Goal: Transaction & Acquisition: Book appointment/travel/reservation

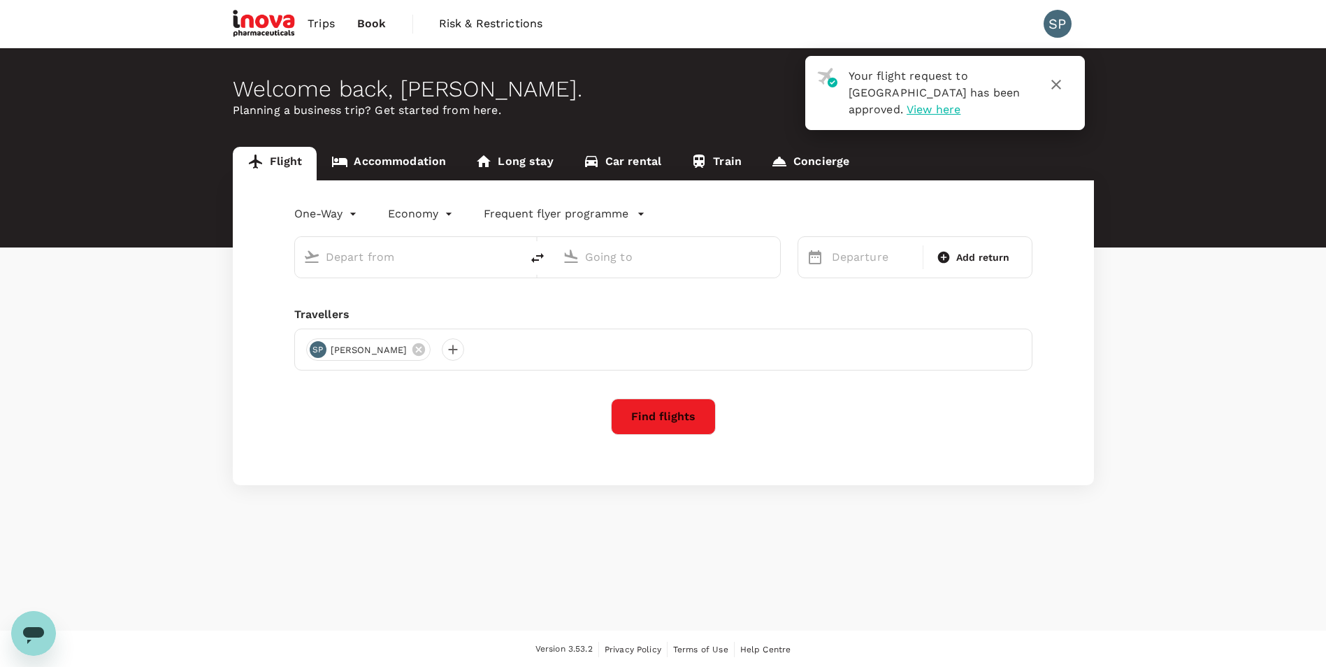
type input "roundtrip"
type input "[GEOGRAPHIC_DATA] (DUB)"
type input "Zurich (ZRH)"
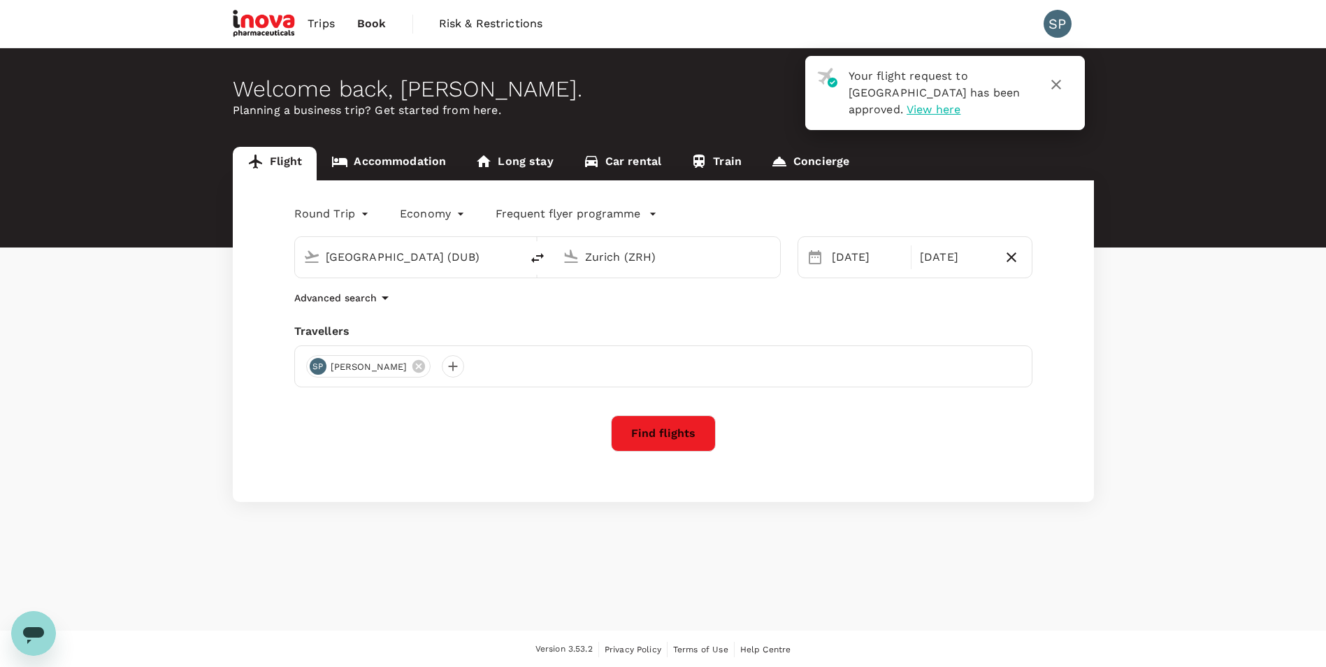
click at [1136, 175] on div "Flight Accommodation Long stay Car rental Train Concierge Round Trip roundtrip …" at bounding box center [663, 324] width 1326 height 355
click at [1054, 80] on icon "button" at bounding box center [1055, 84] width 17 height 17
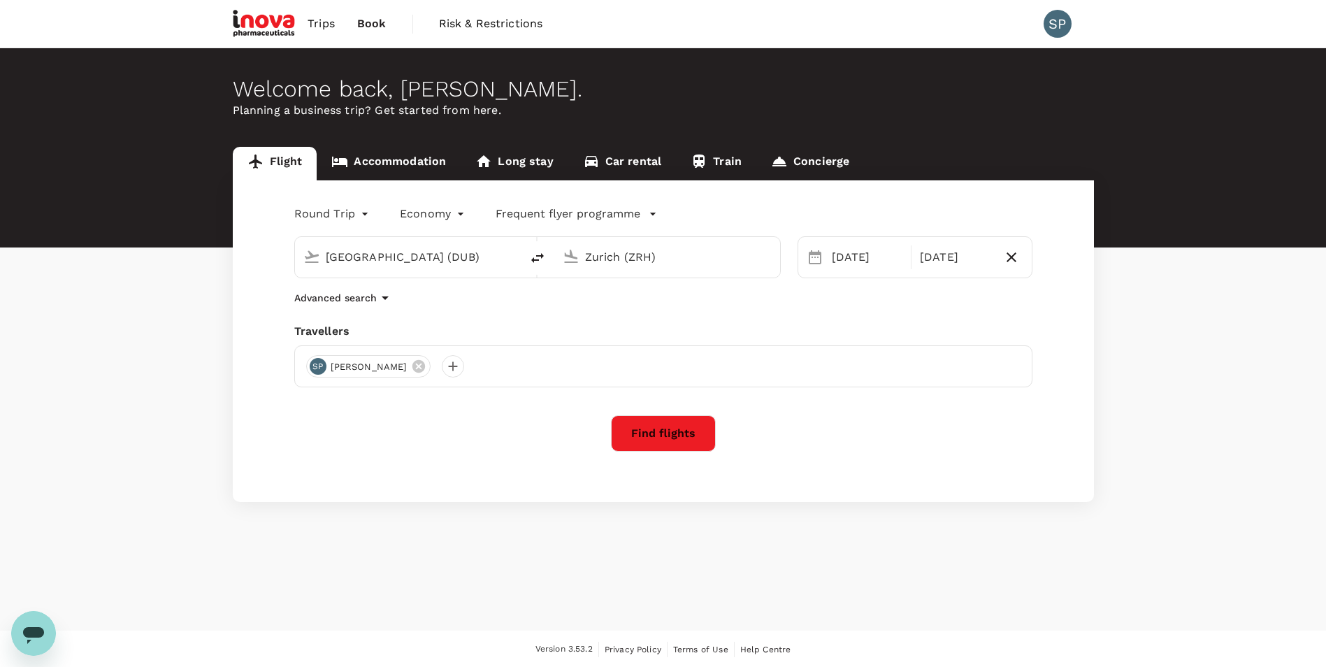
click at [1211, 366] on div "Flight Accommodation Long stay Car rental Train Concierge Round Trip roundtrip …" at bounding box center [663, 324] width 1326 height 355
click at [1126, 396] on div "Flight Accommodation Long stay Car rental Train Concierge Round Trip roundtrip …" at bounding box center [663, 324] width 1326 height 355
click at [1177, 323] on div "Flight Accommodation Long stay Car rental Train Concierge Round Trip roundtrip …" at bounding box center [663, 324] width 1326 height 355
click at [316, 25] on span "Trips" at bounding box center [320, 23] width 27 height 17
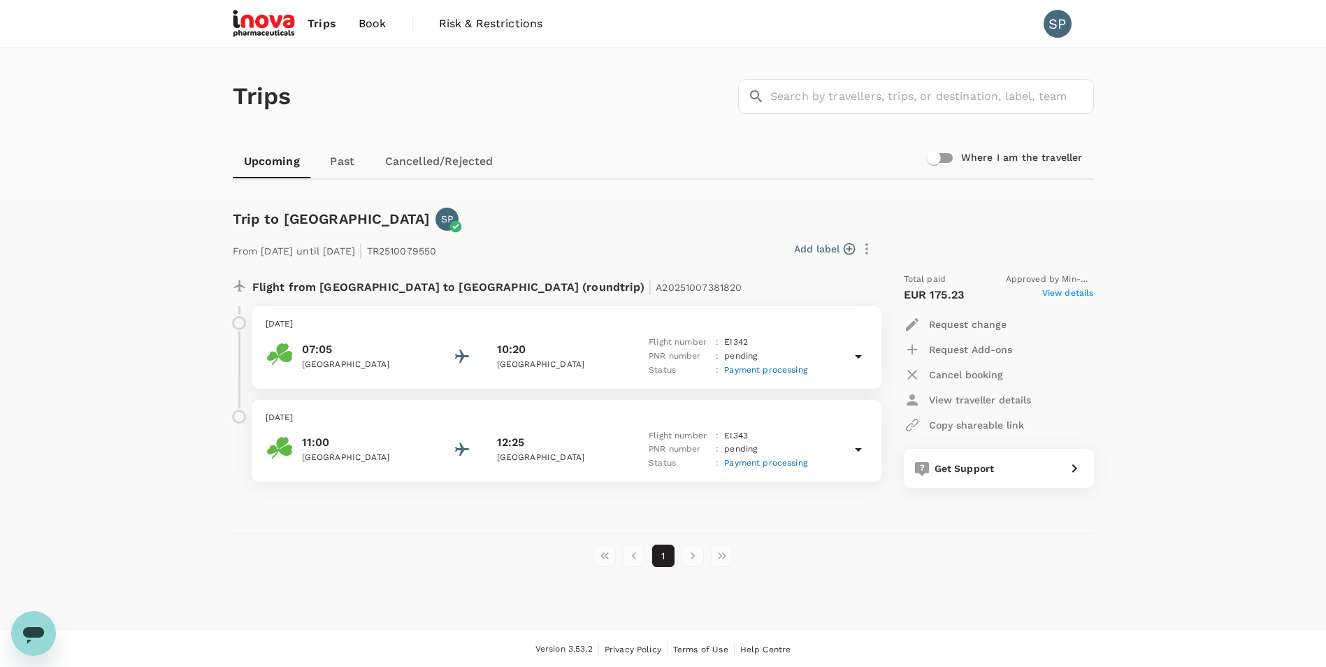
click at [1221, 254] on div "Trips ​ ​ Upcoming Past Cancelled/Rejected Where I am the traveller Trip to [GE…" at bounding box center [663, 339] width 1326 height 582
click at [1228, 254] on div "Trips ​ ​ Upcoming Past Cancelled/Rejected Where I am the traveller Trip to [GE…" at bounding box center [663, 339] width 1326 height 582
click at [1178, 102] on div "Trips ​ ​ Upcoming Past Cancelled/Rejected Where I am the traveller" at bounding box center [663, 122] width 1326 height 148
